Goal: Task Accomplishment & Management: Manage account settings

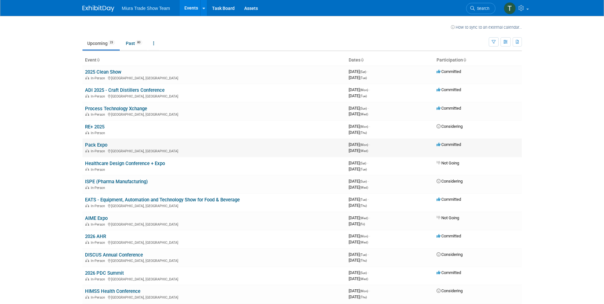
click at [100, 141] on td "Pack Expo In-Person [GEOGRAPHIC_DATA], [GEOGRAPHIC_DATA]" at bounding box center [214, 147] width 264 height 18
click at [98, 145] on link "Pack Expo" at bounding box center [96, 145] width 22 height 6
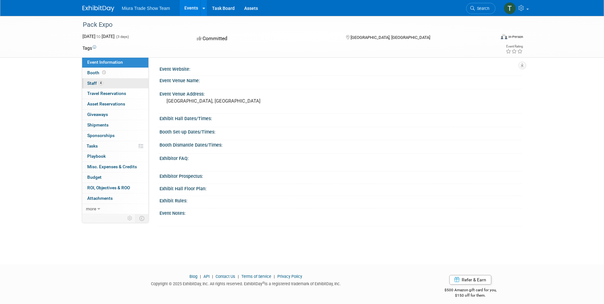
click at [114, 81] on link "4 Staff 4" at bounding box center [115, 83] width 66 height 10
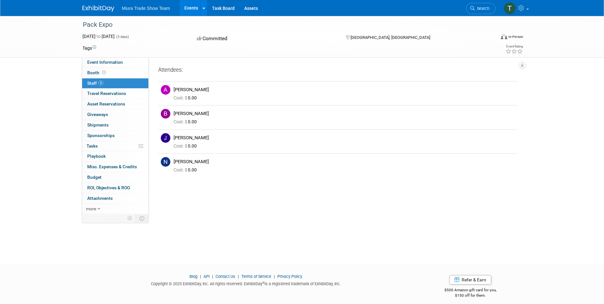
click at [186, 8] on link "Events" at bounding box center [190, 8] width 23 height 16
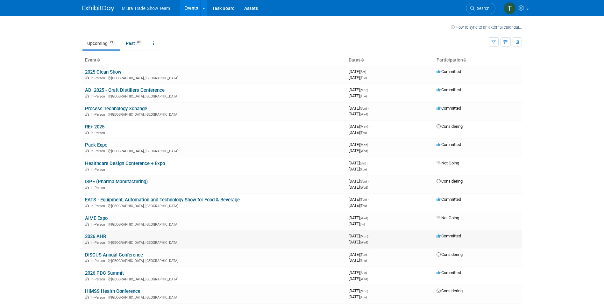
click at [183, 241] on div "In-Person Las Vegas, NV" at bounding box center [214, 241] width 258 height 5
click at [97, 235] on link "2026 AHR" at bounding box center [95, 236] width 21 height 6
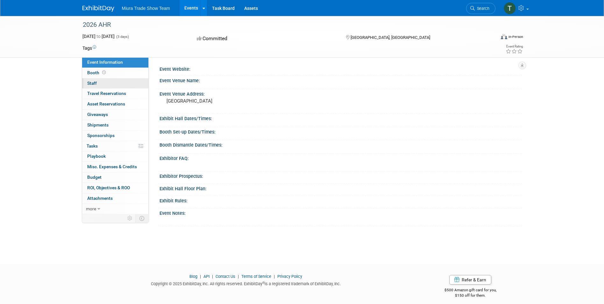
click at [114, 81] on link "0 Staff 0" at bounding box center [115, 83] width 66 height 10
